Goal: Information Seeking & Learning: Learn about a topic

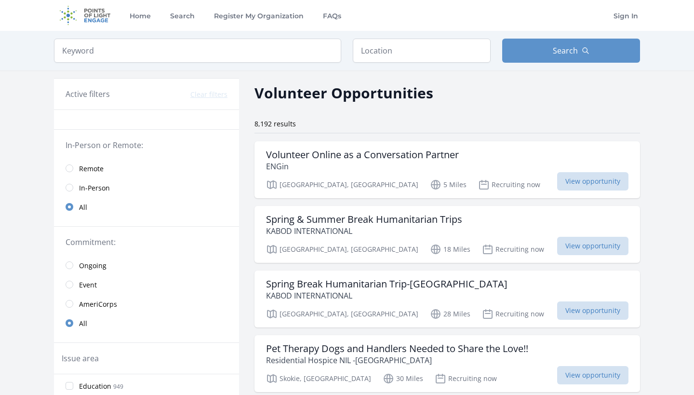
click at [76, 171] on link "Remote" at bounding box center [146, 168] width 185 height 19
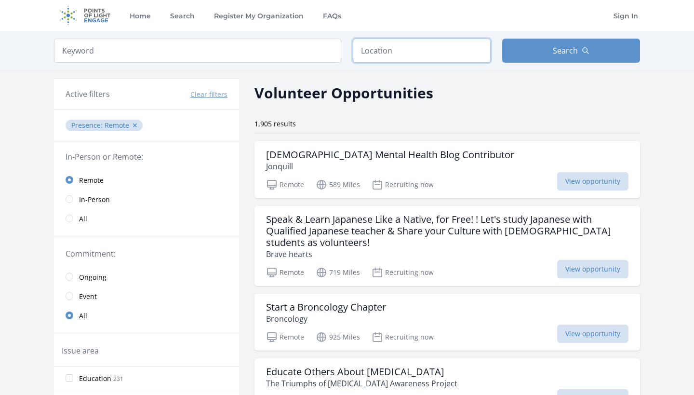
click at [388, 43] on input "text" at bounding box center [422, 51] width 138 height 24
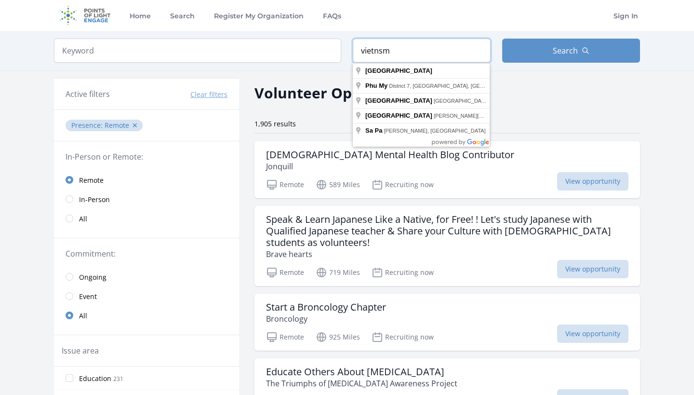
type input "[GEOGRAPHIC_DATA]"
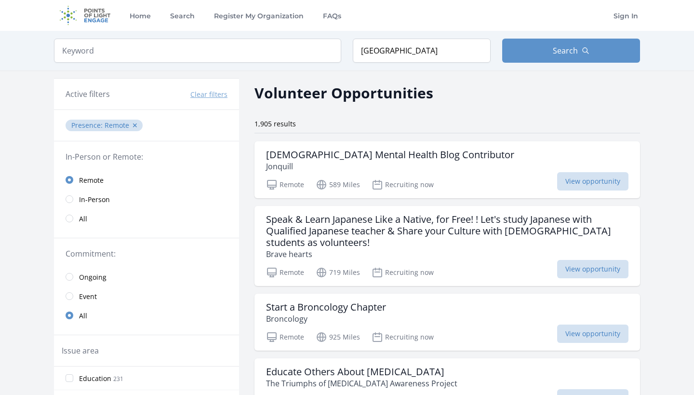
drag, startPoint x: 388, startPoint y: 43, endPoint x: 416, endPoint y: 68, distance: 36.9
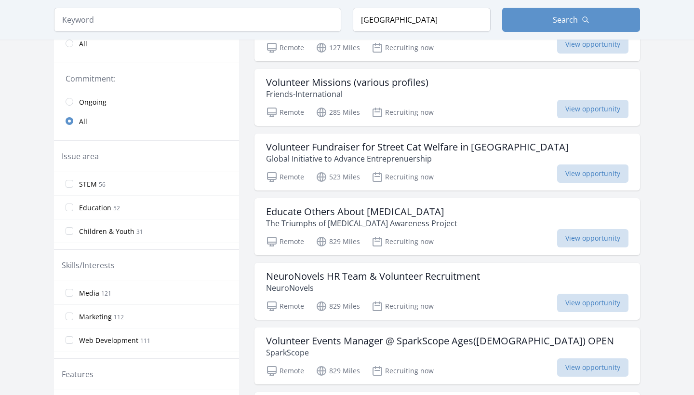
scroll to position [237, 0]
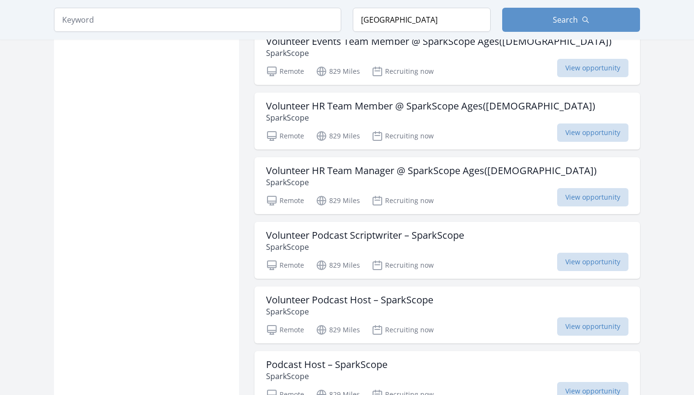
scroll to position [830, 0]
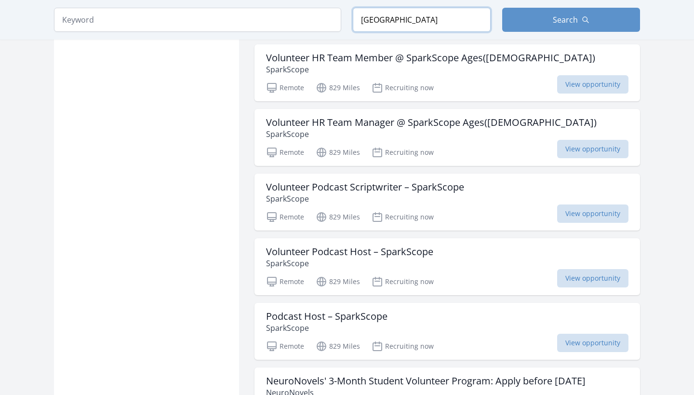
drag, startPoint x: 401, startPoint y: 20, endPoint x: 281, endPoint y: 15, distance: 119.6
click at [281, 15] on form "Keyword Location [GEOGRAPHIC_DATA] Search" at bounding box center [347, 20] width 586 height 24
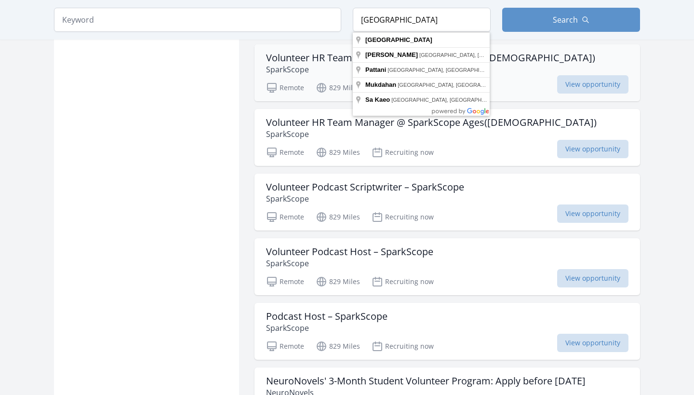
type input "[GEOGRAPHIC_DATA]"
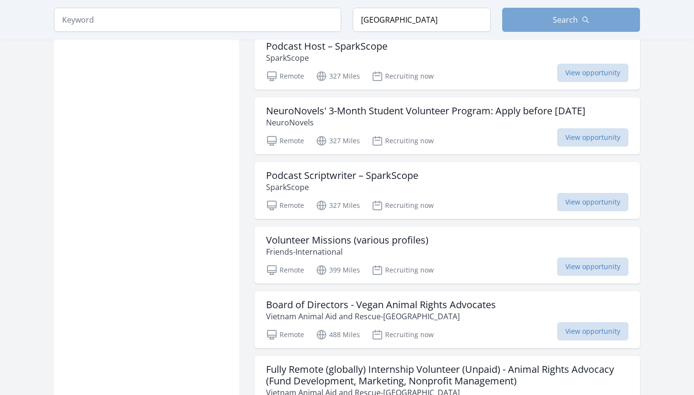
click at [533, 18] on button "Search" at bounding box center [571, 20] width 138 height 24
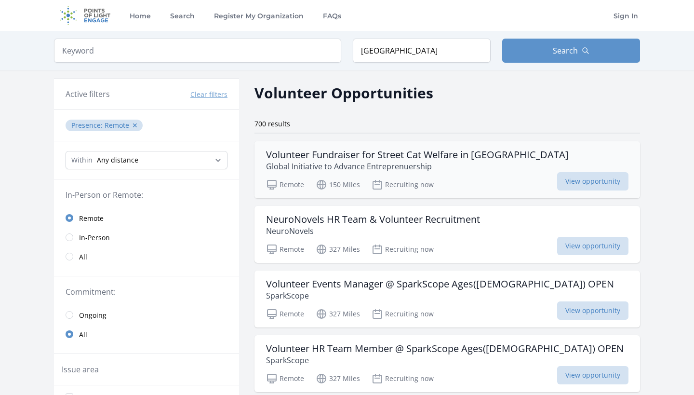
click at [469, 158] on h3 "Volunteer Fundraiser for Street Cat Welfare in [GEOGRAPHIC_DATA]" at bounding box center [417, 155] width 303 height 12
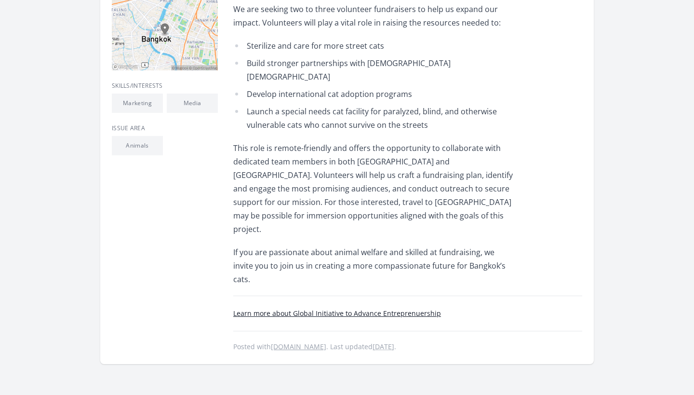
scroll to position [320, 0]
